Goal: Information Seeking & Learning: Learn about a topic

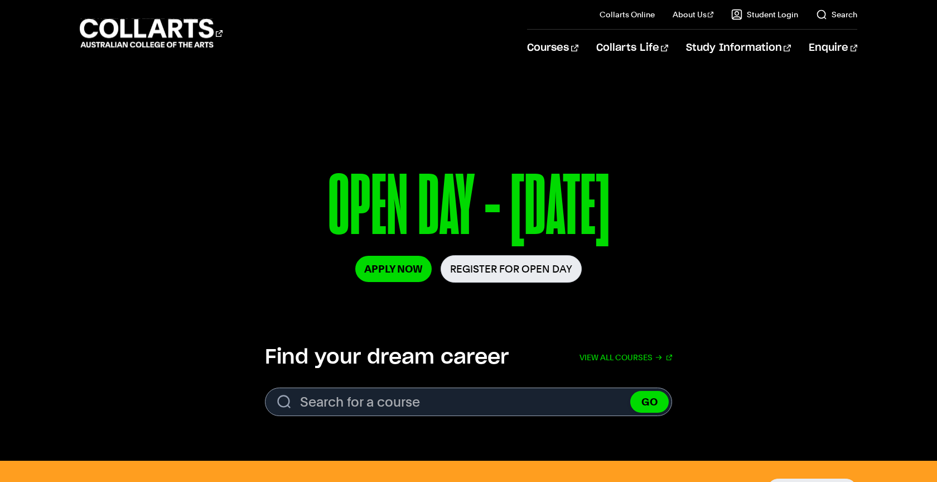
click at [455, 22] on div "Courses" at bounding box center [295, 33] width 431 height 32
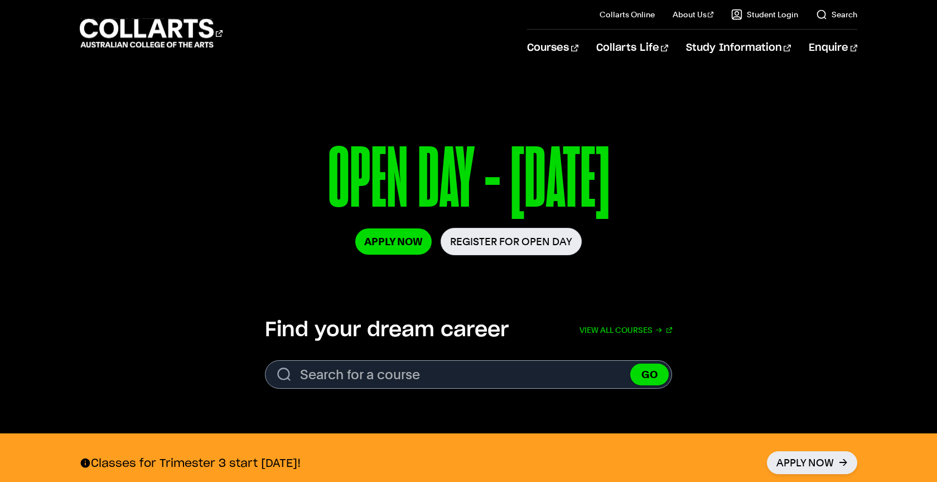
scroll to position [136, 0]
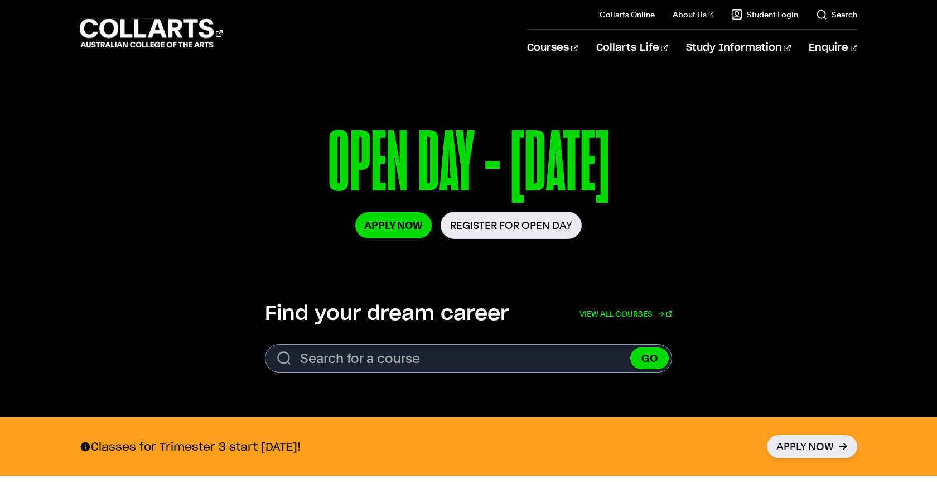
click at [634, 319] on link "View all courses" at bounding box center [626, 313] width 93 height 25
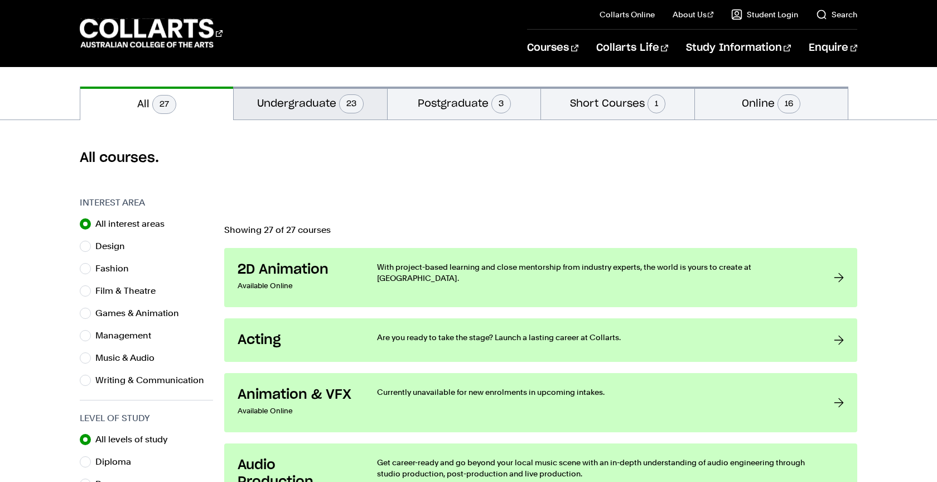
click at [329, 107] on button "Undergraduate 23" at bounding box center [310, 102] width 153 height 33
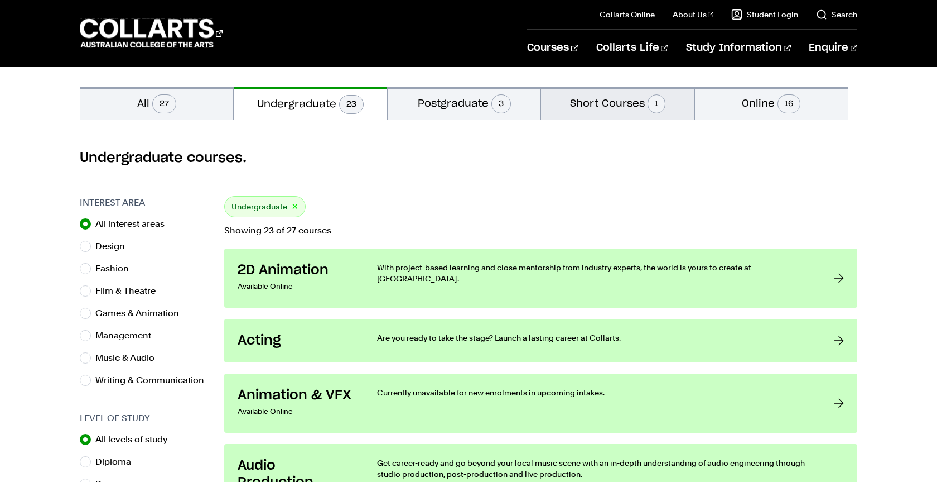
click at [583, 112] on button "Short Courses 1" at bounding box center [617, 102] width 153 height 33
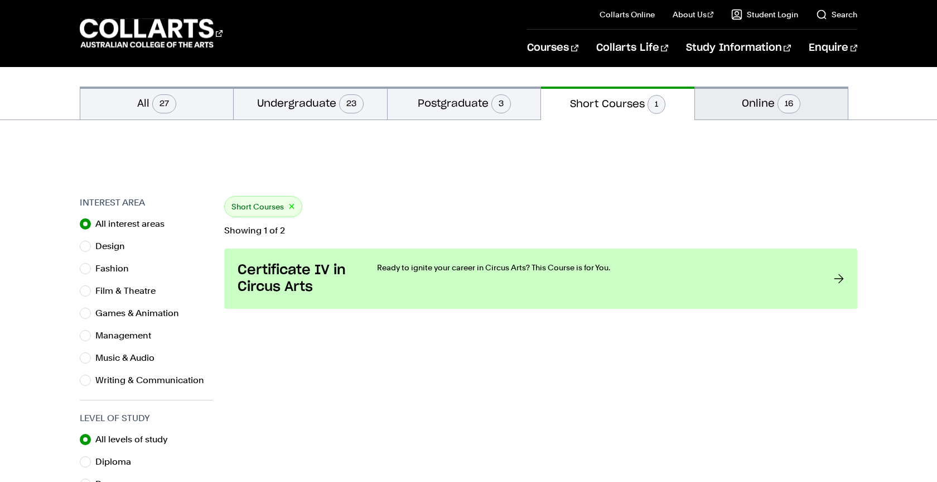
click at [740, 109] on button "Online 16" at bounding box center [771, 102] width 153 height 33
radio input "false"
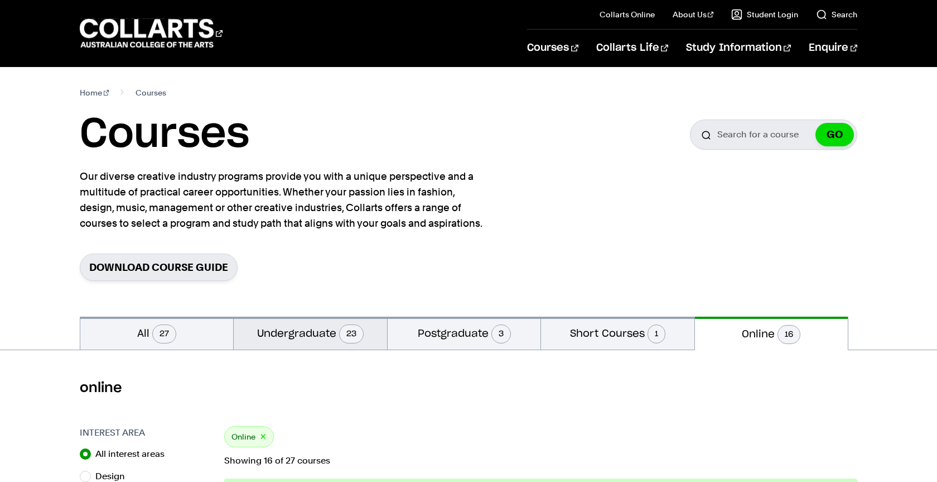
click at [319, 331] on button "Undergraduate 23" at bounding box center [310, 332] width 153 height 33
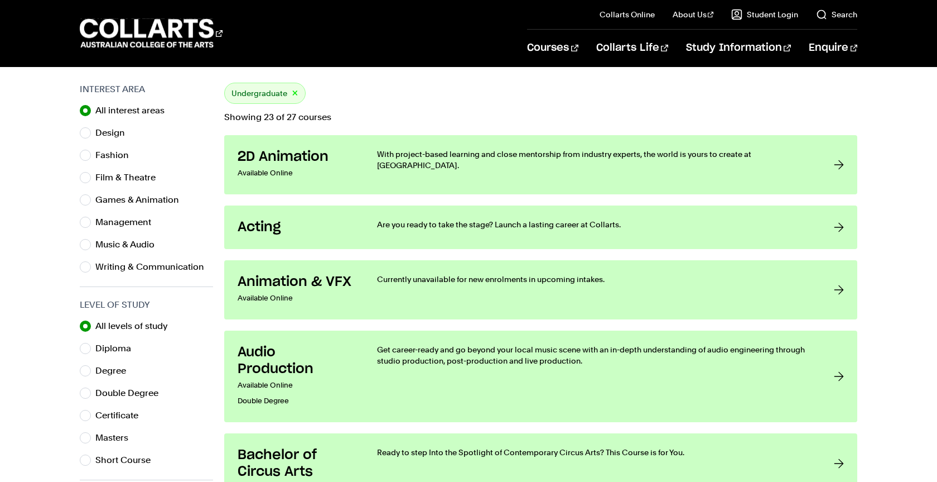
scroll to position [196, 0]
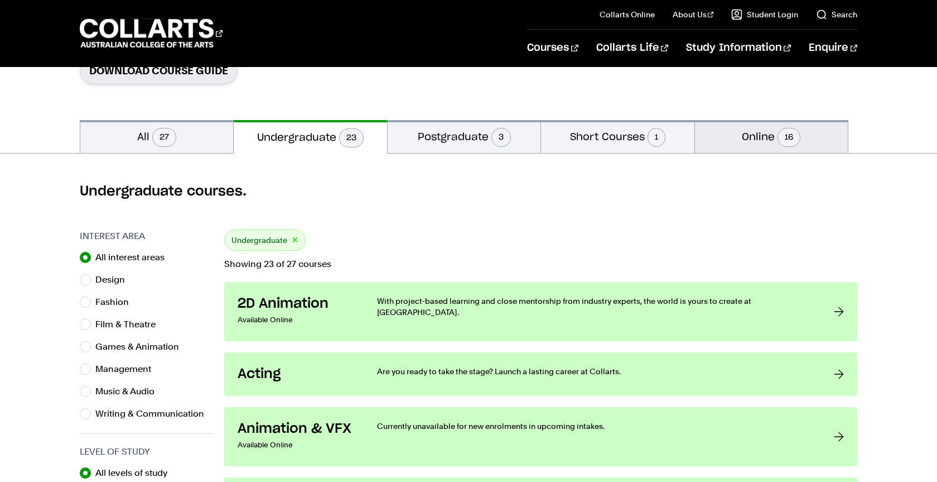
click at [754, 126] on button "Online 16" at bounding box center [771, 136] width 153 height 33
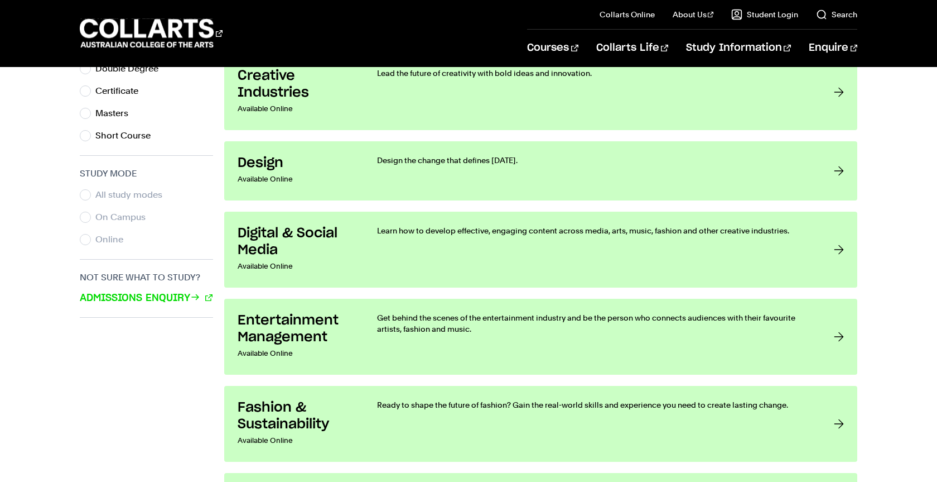
scroll to position [658, 0]
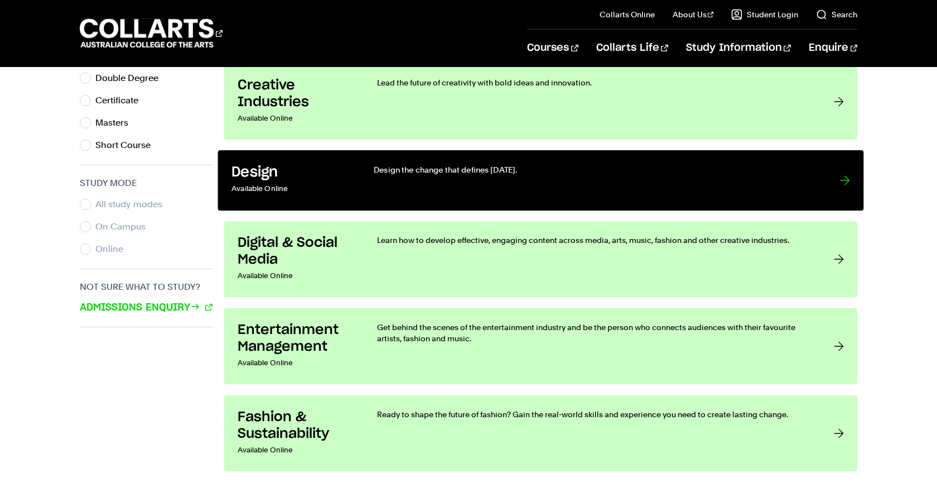
click at [478, 166] on p "Design the change that defines [DATE]." at bounding box center [596, 169] width 444 height 11
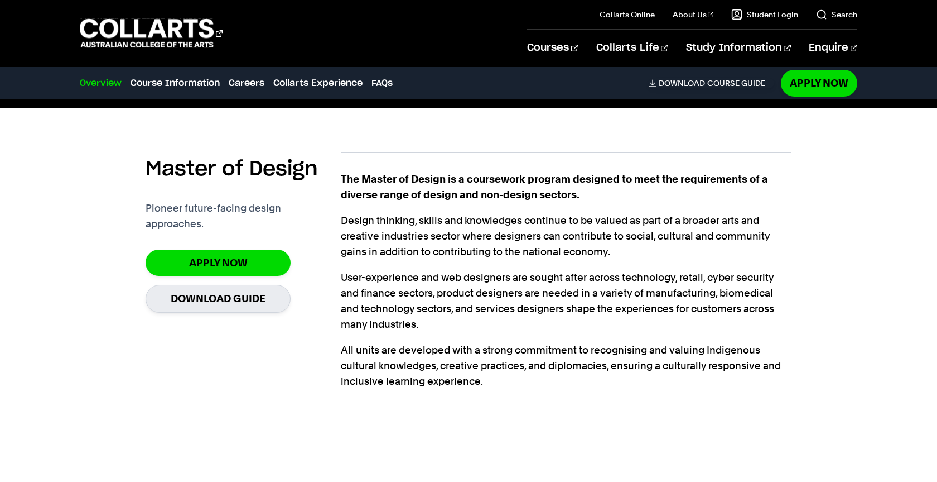
scroll to position [306, 0]
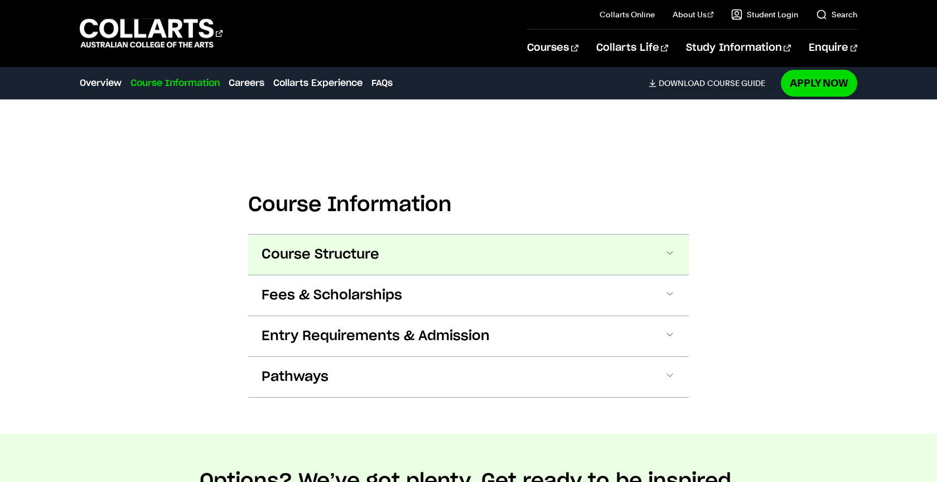
click at [376, 261] on span "Course Structure" at bounding box center [321, 255] width 118 height 18
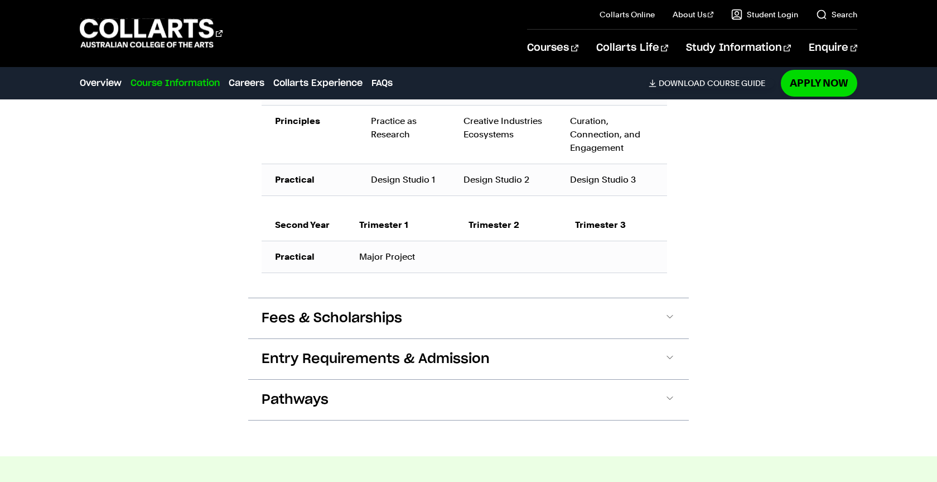
scroll to position [902, 0]
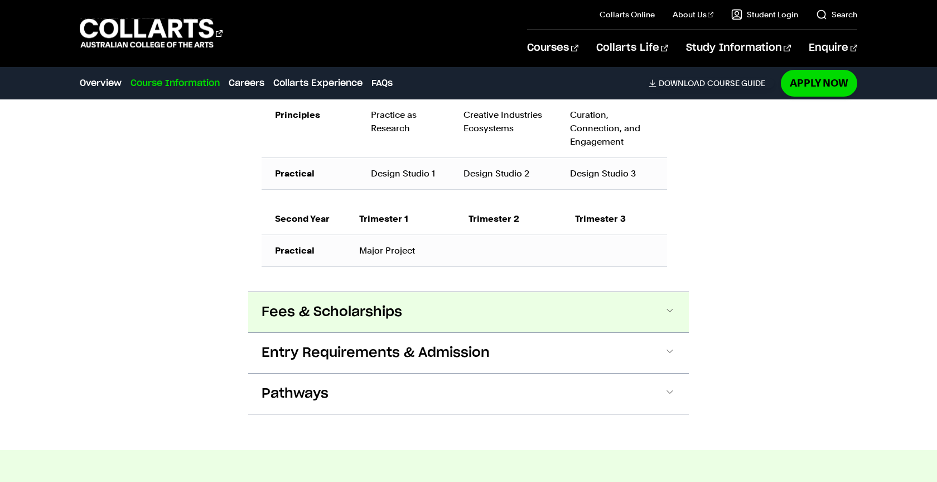
click at [386, 321] on span "Fees & Scholarships" at bounding box center [332, 312] width 141 height 18
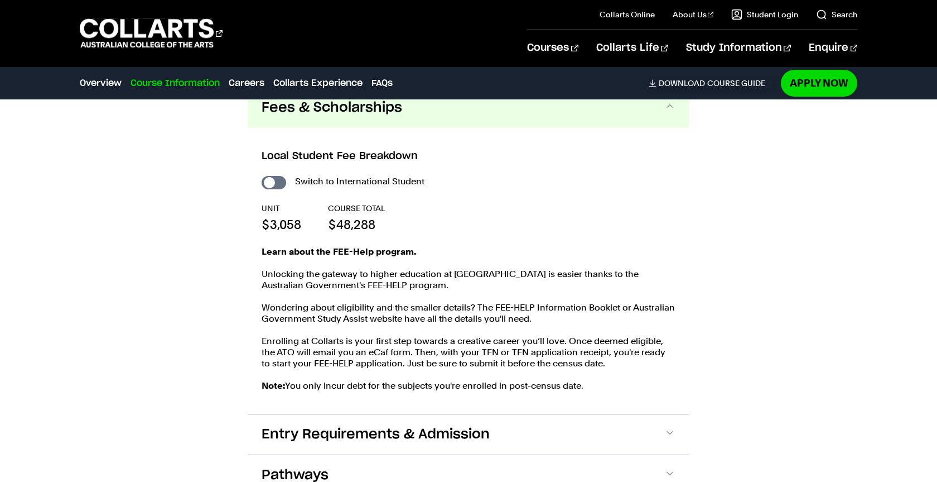
scroll to position [1099, 0]
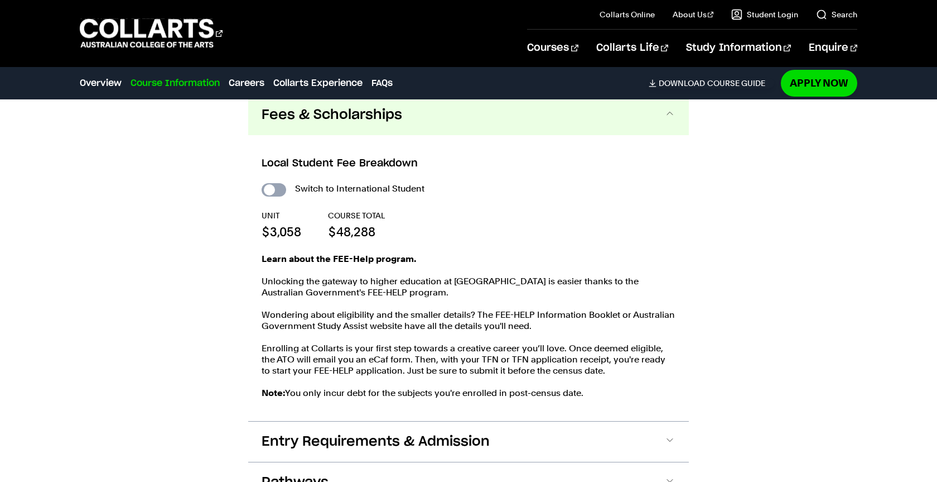
click at [278, 196] on input "International Student" at bounding box center [274, 189] width 25 height 13
checkbox input "true"
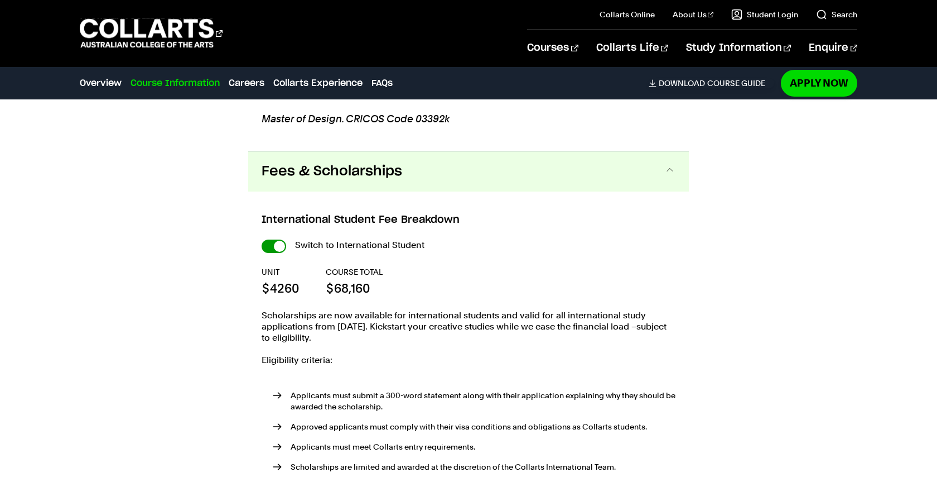
click at [0, 0] on input "International Student" at bounding box center [0, 0] width 0 height 0
checkbox input "false"
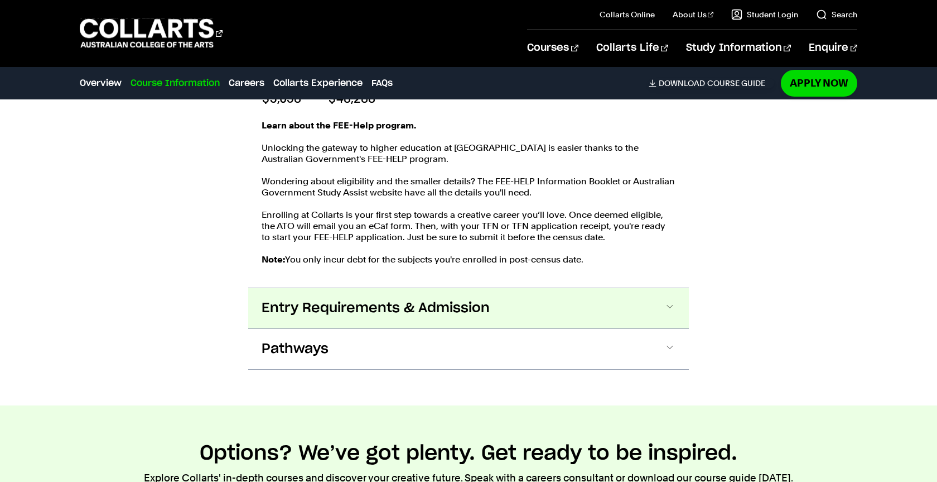
click at [366, 317] on span "Entry Requirements & Admission" at bounding box center [376, 308] width 228 height 18
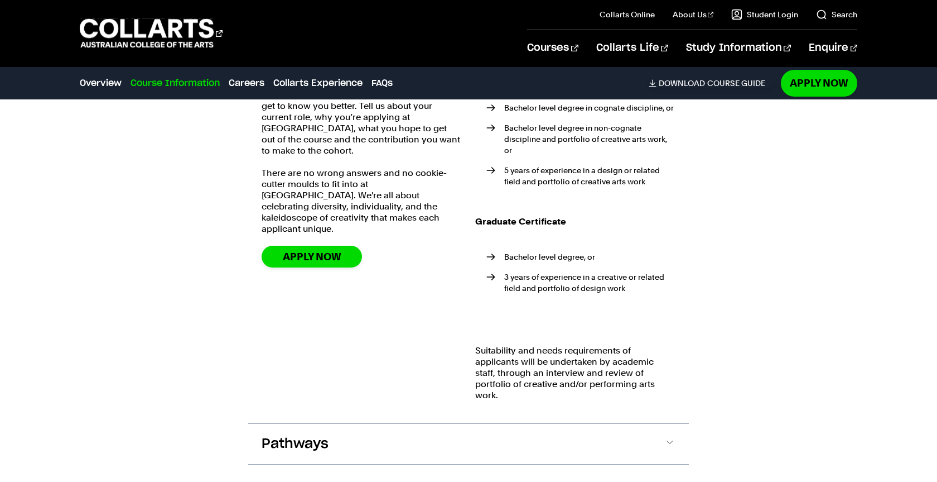
scroll to position [1507, 0]
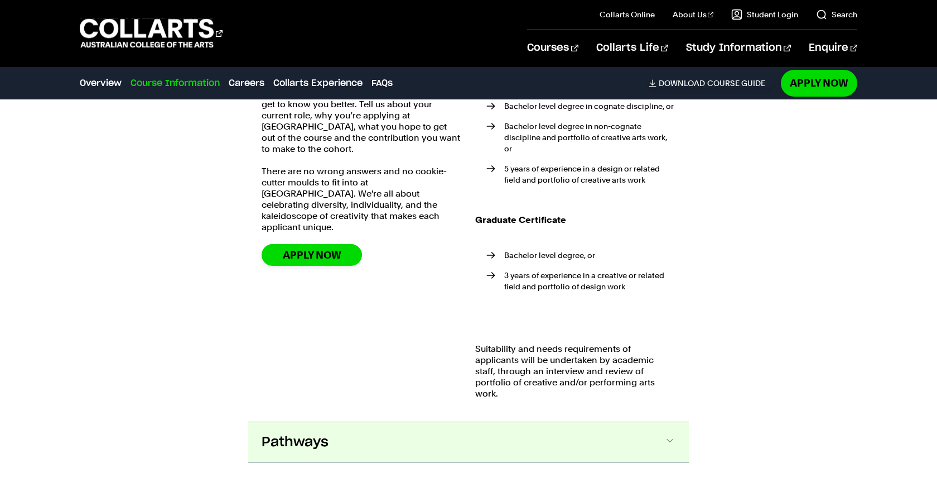
click at [556, 445] on button "Pathways" at bounding box center [468, 442] width 441 height 40
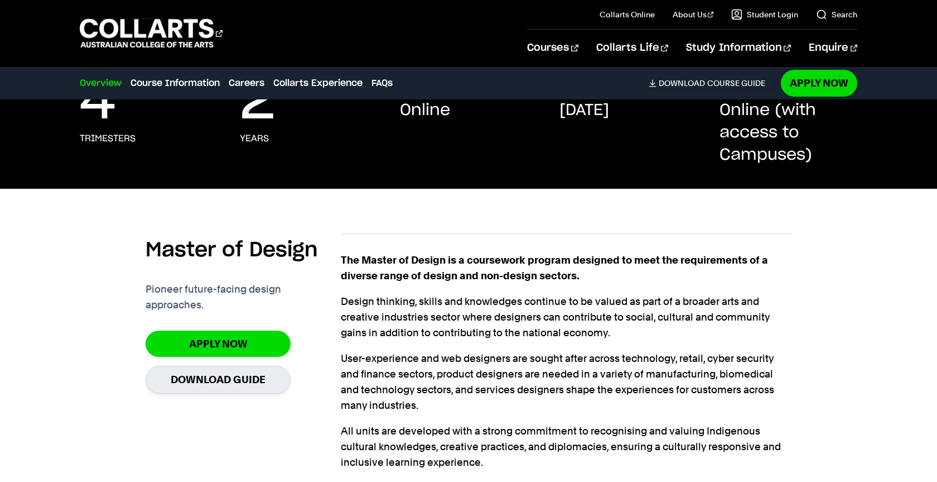
scroll to position [0, 0]
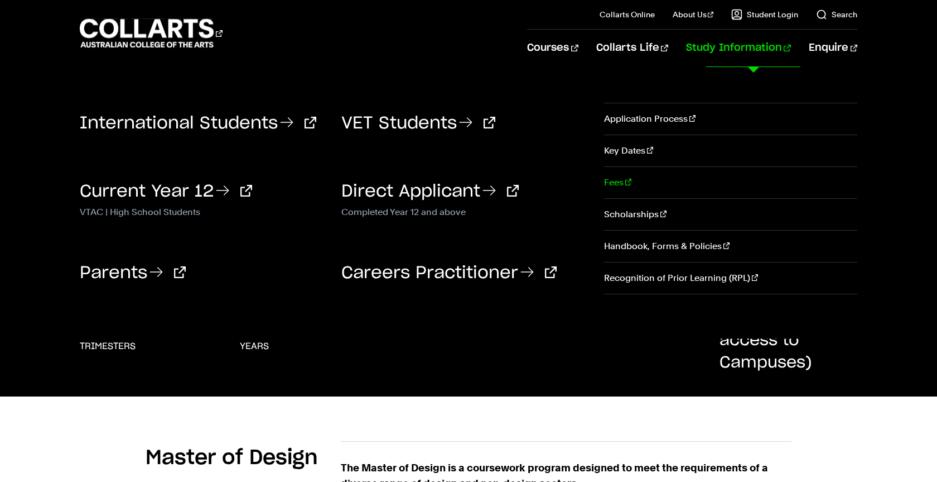
click at [610, 179] on link "Fees" at bounding box center [730, 182] width 253 height 31
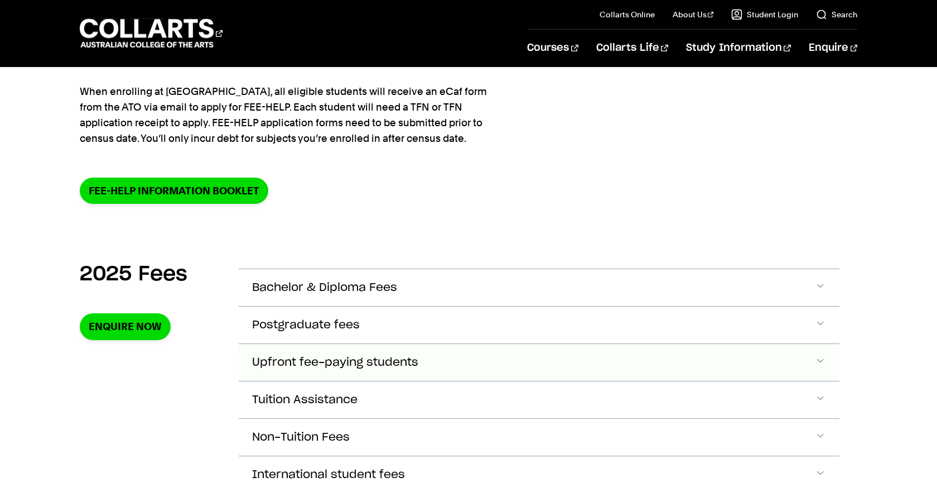
scroll to position [309, 0]
